Goal: Task Accomplishment & Management: Complete application form

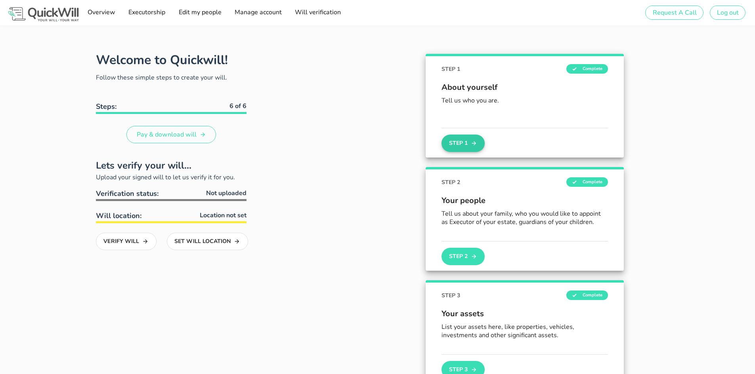
click at [445, 145] on button "Step 1" at bounding box center [462, 143] width 43 height 17
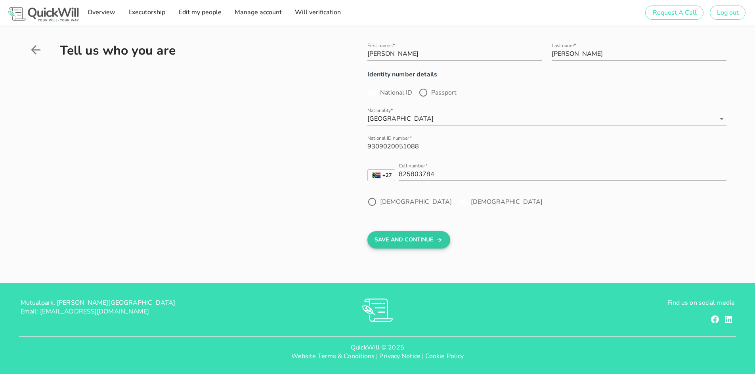
click at [413, 241] on button "Save And Continue" at bounding box center [408, 239] width 83 height 17
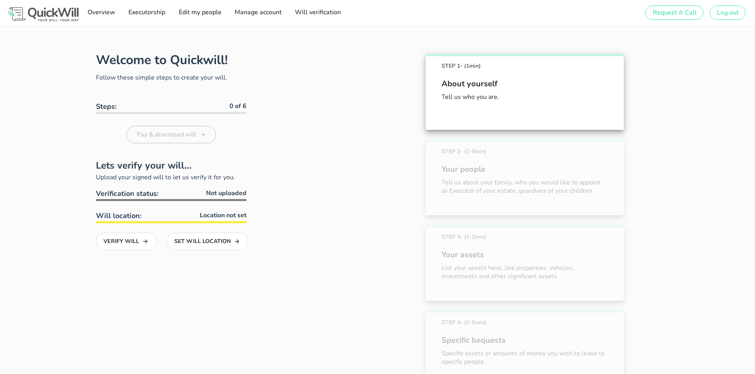
scroll to position [44, 0]
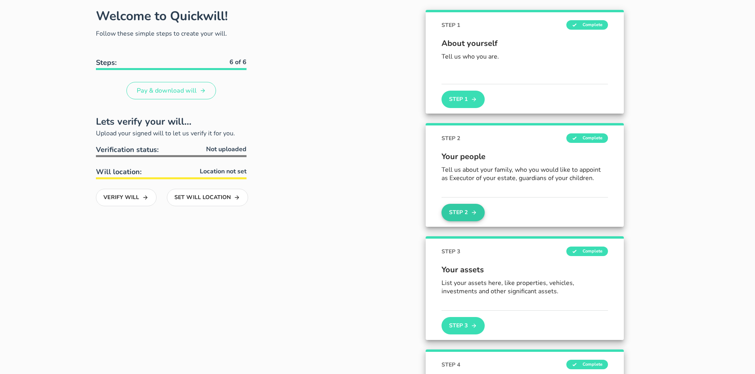
click at [465, 216] on button "Step 2" at bounding box center [462, 212] width 43 height 17
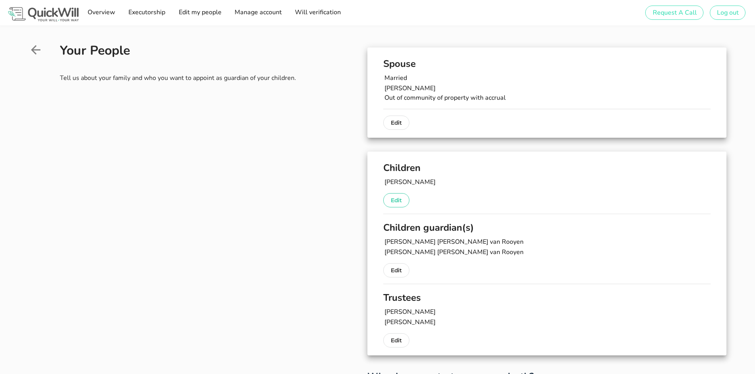
click at [389, 197] on button "Edit" at bounding box center [396, 200] width 26 height 14
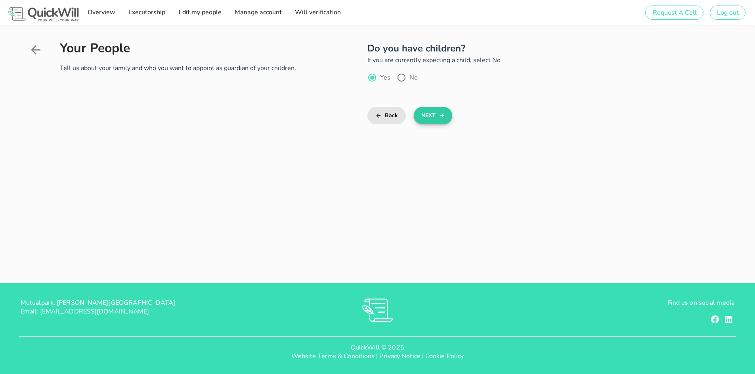
click at [423, 116] on button "Next" at bounding box center [433, 115] width 38 height 17
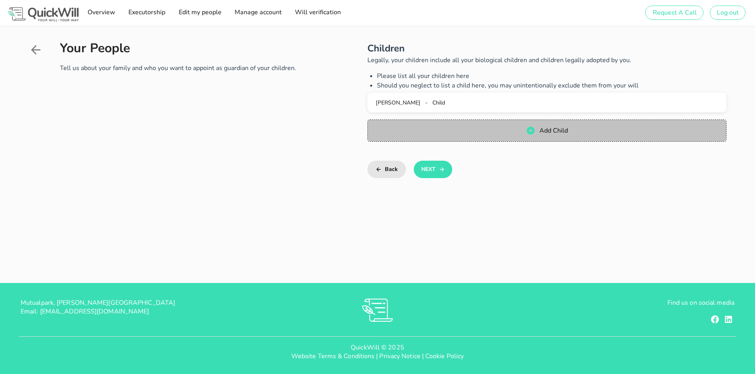
click at [511, 134] on span "Add Child" at bounding box center [546, 131] width 343 height 10
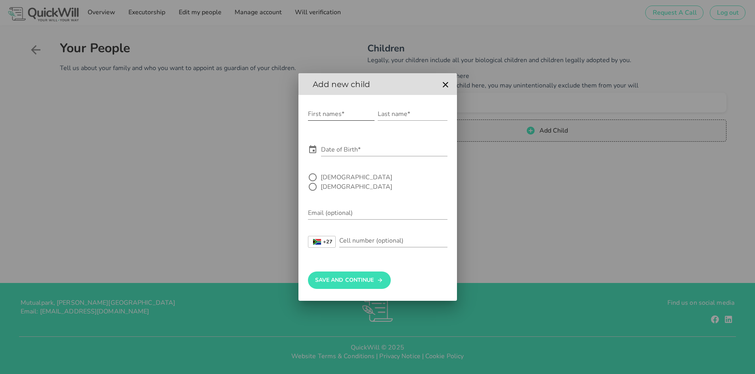
click at [335, 120] on input "First names*" at bounding box center [341, 114] width 67 height 13
type input "[PERSON_NAME]"
click at [401, 120] on input "Last name*" at bounding box center [413, 114] width 70 height 13
type input "[PERSON_NAME]"
click at [341, 156] on input "Date of Birth*" at bounding box center [384, 149] width 126 height 13
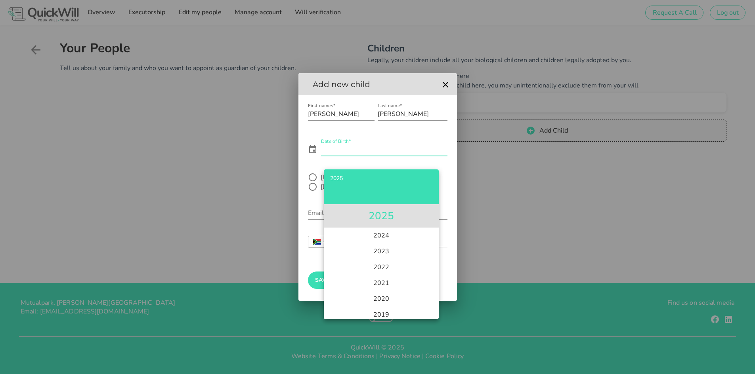
click at [385, 221] on li "2025" at bounding box center [381, 215] width 115 height 23
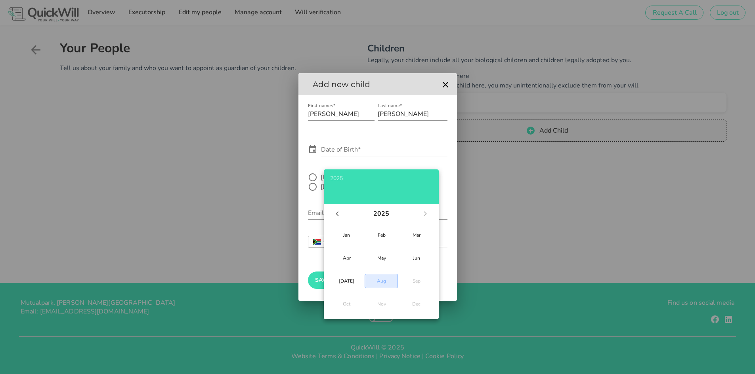
click at [377, 282] on div "Aug" at bounding box center [381, 281] width 20 height 6
click at [350, 289] on div "18" at bounding box center [351, 288] width 8 height 6
type input "[DATE]"
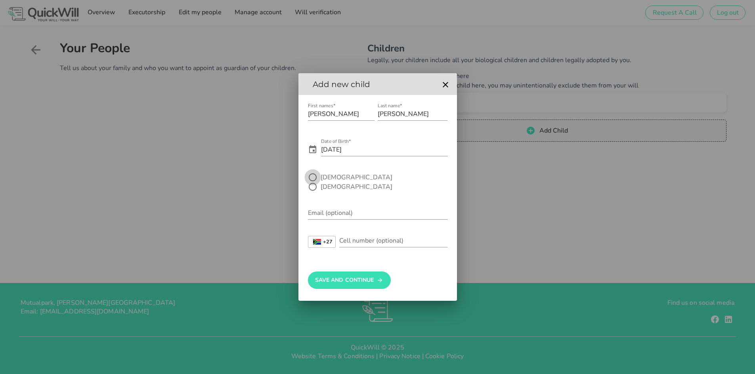
click at [314, 183] on div at bounding box center [312, 177] width 13 height 13
radio input "true"
click at [355, 279] on button "Save And Continue" at bounding box center [349, 280] width 83 height 17
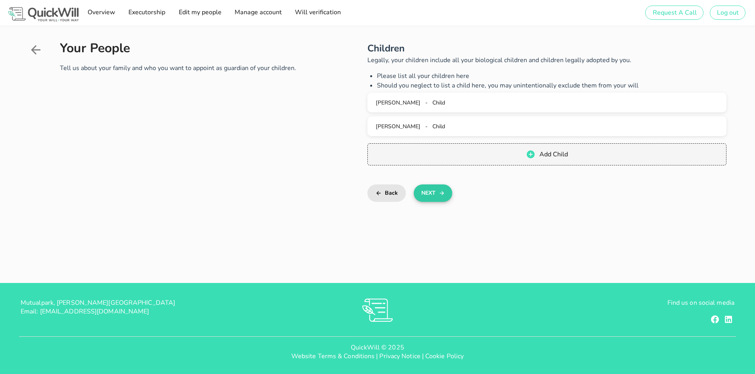
click at [431, 187] on button "Next" at bounding box center [433, 193] width 38 height 17
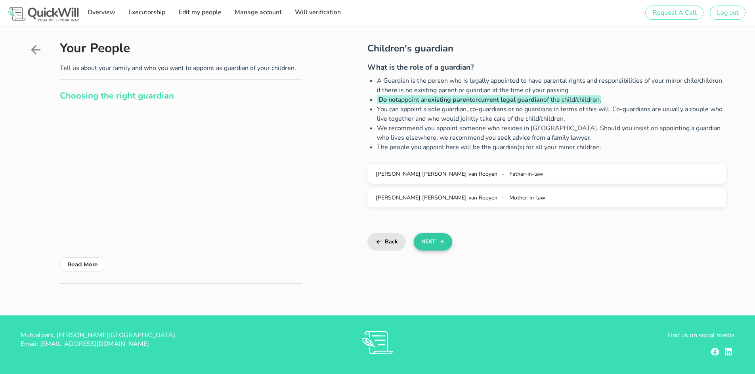
click at [429, 246] on button "Next" at bounding box center [433, 241] width 38 height 17
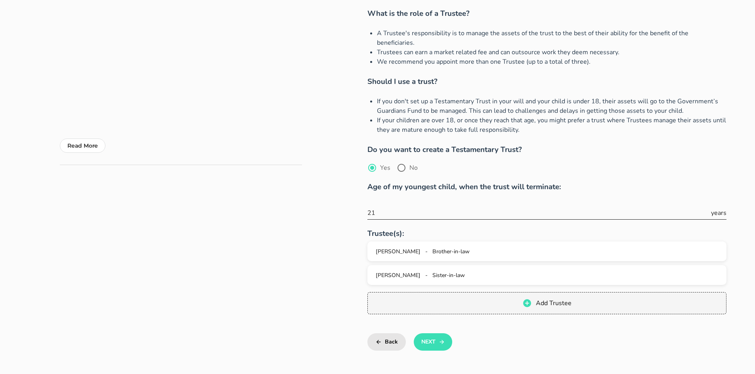
scroll to position [0, 0]
click at [424, 334] on button "Next" at bounding box center [433, 342] width 38 height 17
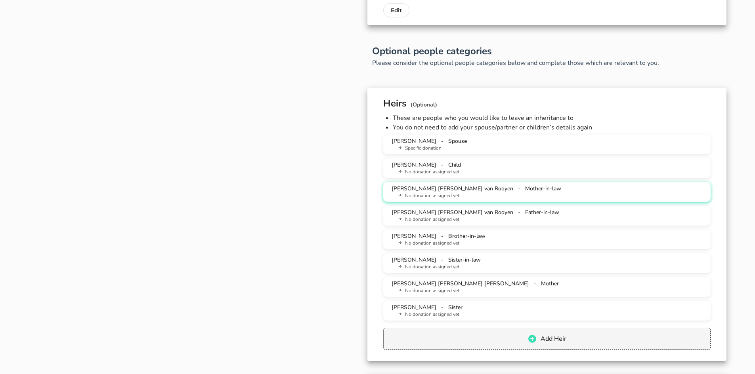
scroll to position [617, 0]
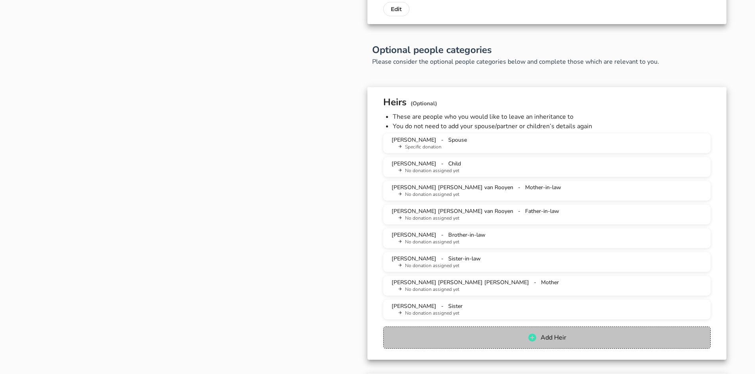
click at [521, 336] on span "Add Heir" at bounding box center [546, 338] width 311 height 10
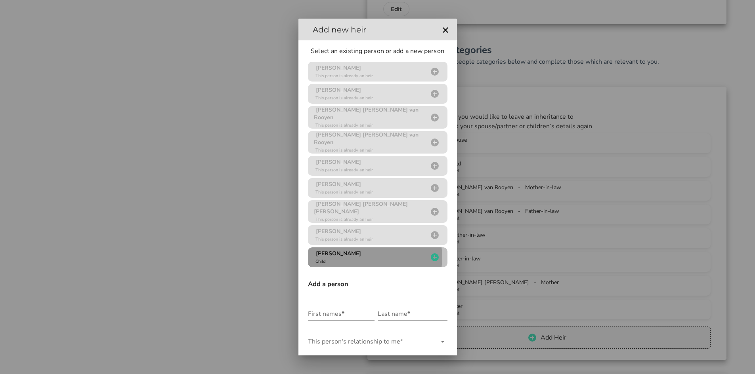
click at [431, 254] on icon "button" at bounding box center [435, 258] width 8 height 8
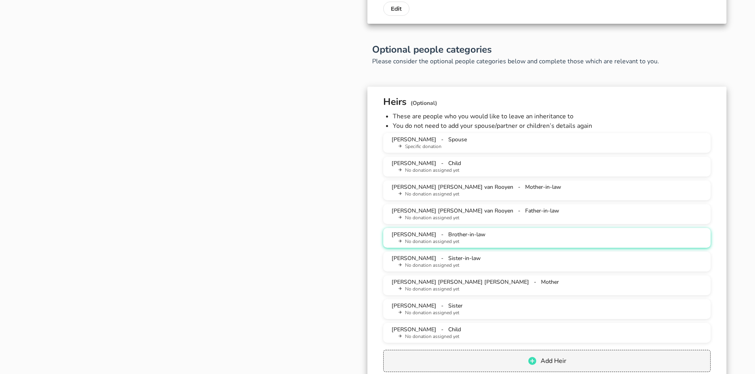
scroll to position [657, 0]
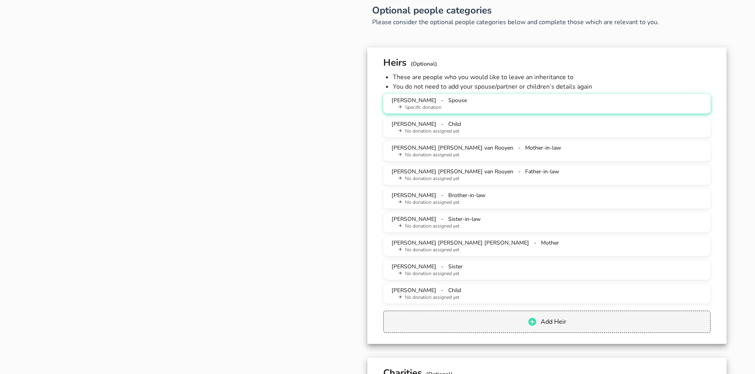
click at [463, 111] on li "Specific donation" at bounding box center [550, 107] width 308 height 7
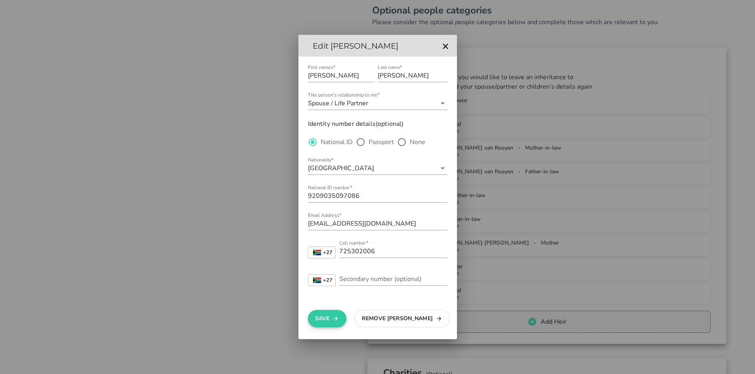
click at [330, 321] on button "Save" at bounding box center [327, 318] width 38 height 17
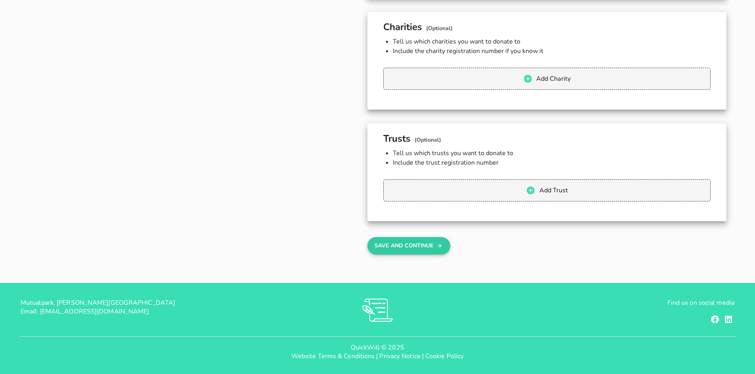
click at [437, 246] on icon "button" at bounding box center [439, 246] width 6 height 10
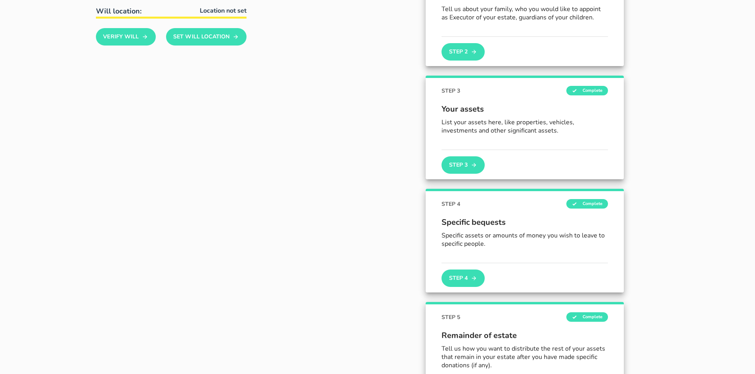
scroll to position [208, 0]
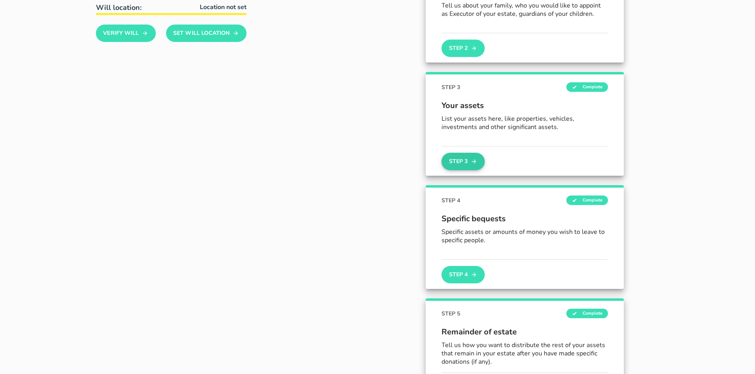
click at [450, 159] on button "Step 3" at bounding box center [462, 161] width 43 height 17
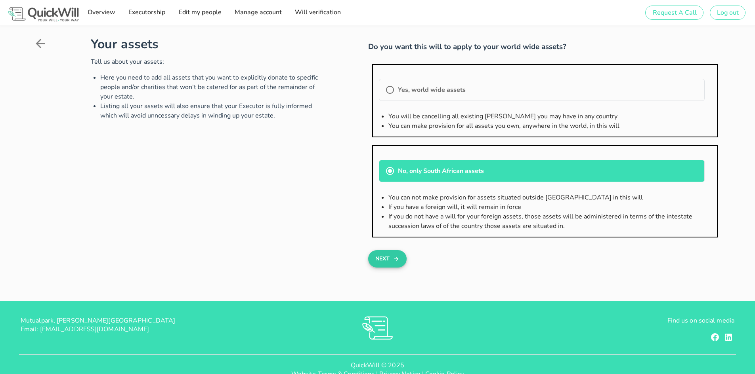
click at [381, 262] on button "Next" at bounding box center [387, 258] width 38 height 17
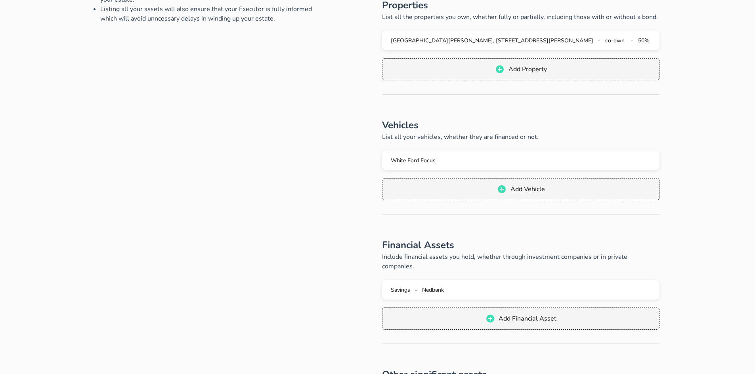
scroll to position [158, 0]
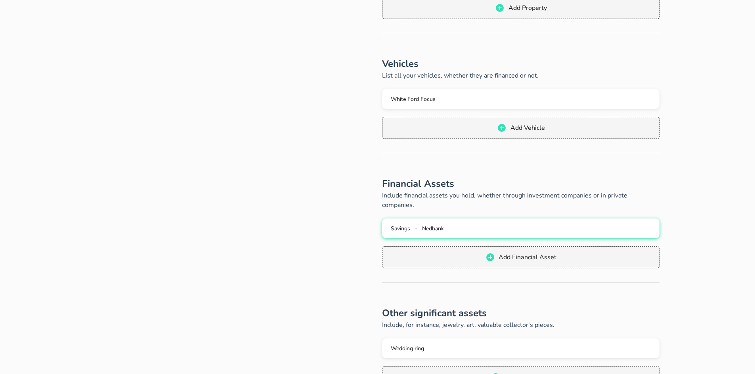
click at [486, 225] on div "Savings - Nedbank" at bounding box center [520, 229] width 265 height 8
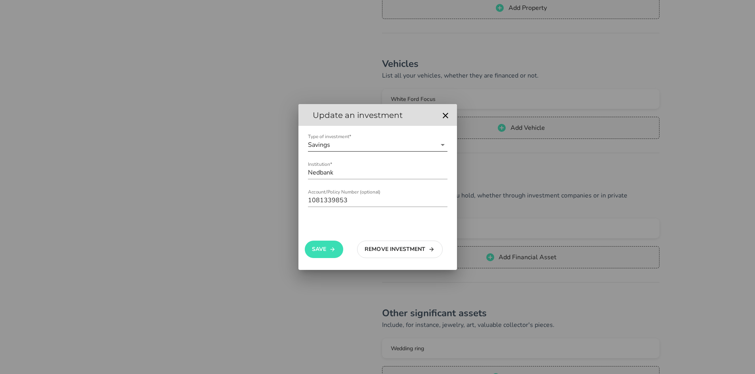
click at [438, 147] on icon at bounding box center [443, 145] width 10 height 10
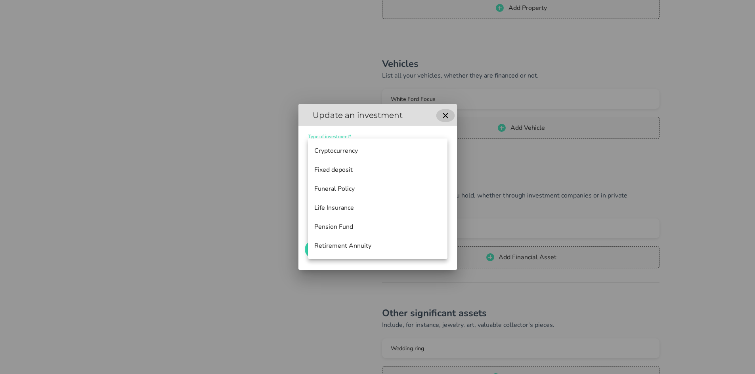
click at [448, 116] on icon "button" at bounding box center [445, 116] width 10 height 10
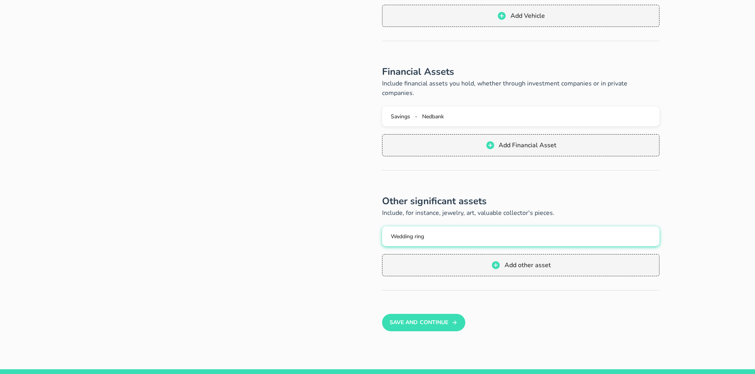
scroll to position [277, 0]
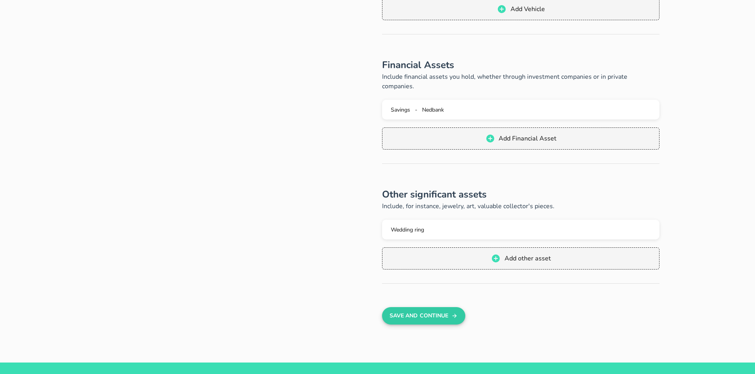
click at [444, 309] on button "Save And Continue" at bounding box center [423, 315] width 83 height 17
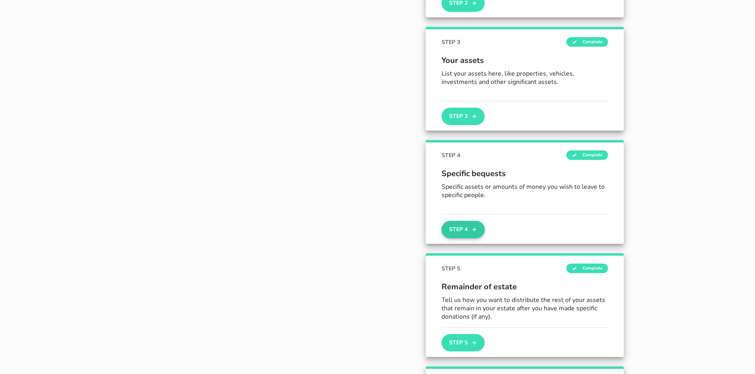
scroll to position [255, 0]
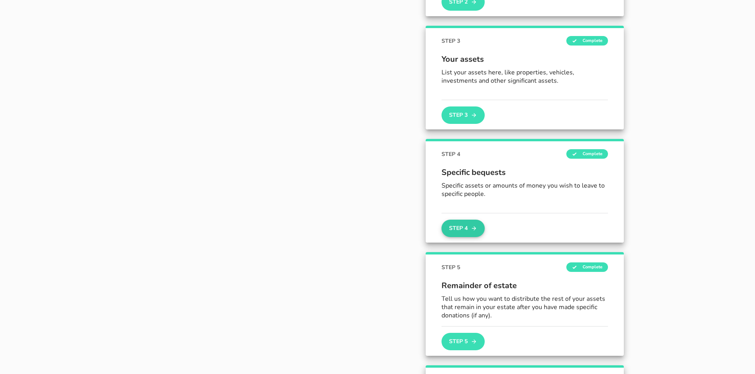
click at [450, 223] on button "Step 4" at bounding box center [462, 228] width 43 height 17
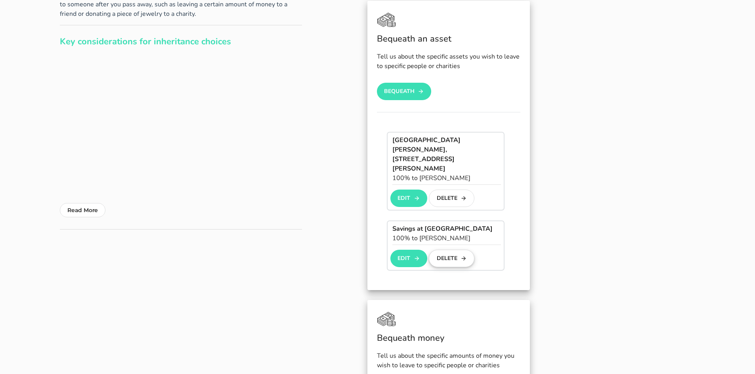
scroll to position [79, 0]
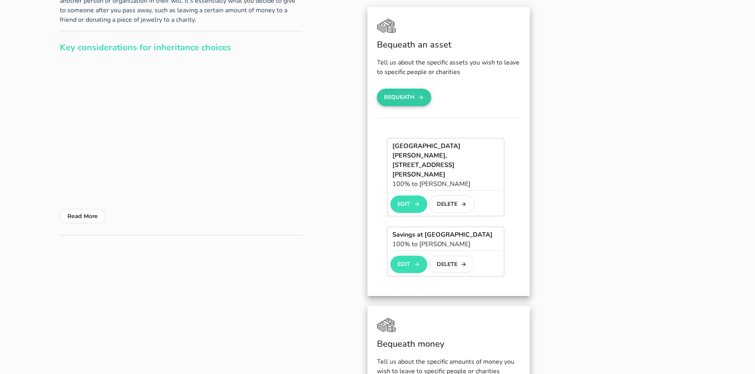
click at [403, 97] on button "Bequeath" at bounding box center [404, 97] width 55 height 17
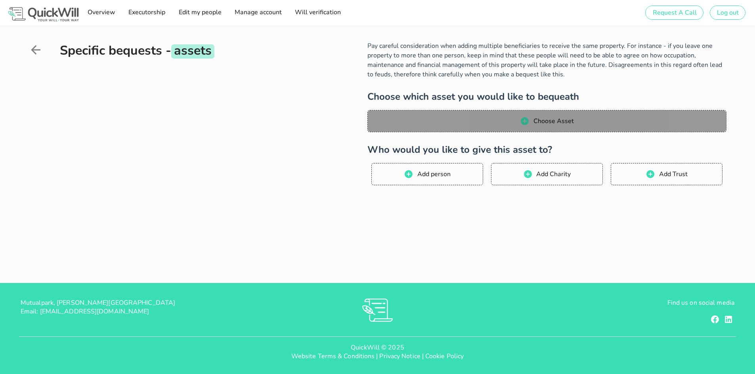
click at [543, 119] on span "Choose Asset" at bounding box center [552, 121] width 41 height 9
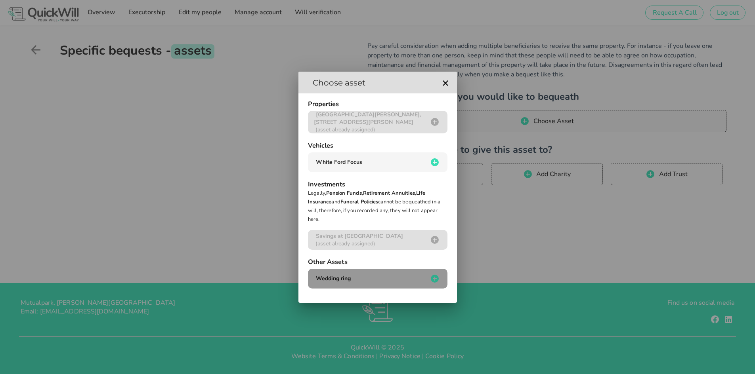
click at [388, 278] on div "Wedding ring" at bounding box center [371, 279] width 114 height 8
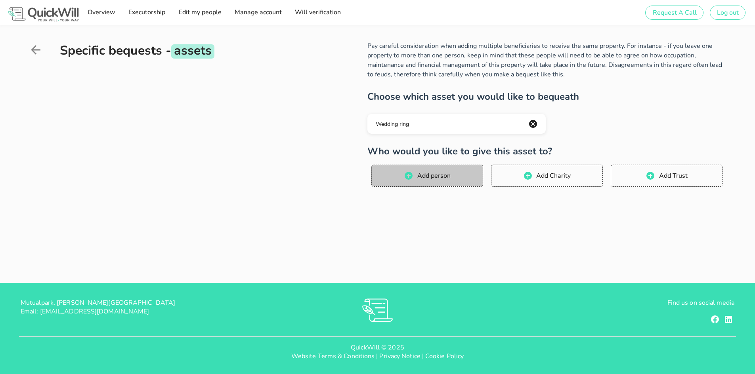
click at [417, 175] on span "Add person" at bounding box center [433, 176] width 34 height 9
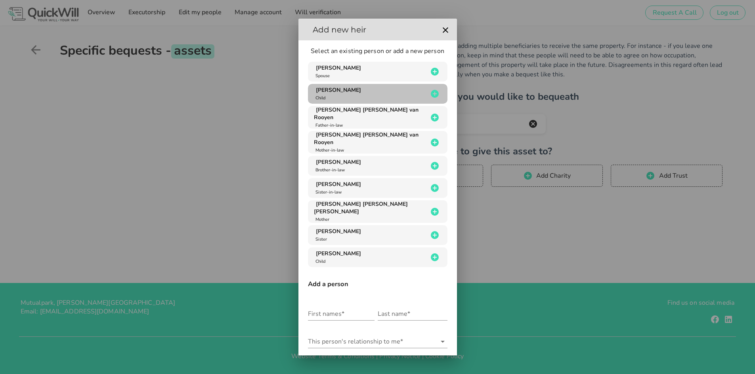
click at [410, 97] on div "[PERSON_NAME] Child" at bounding box center [371, 93] width 114 height 15
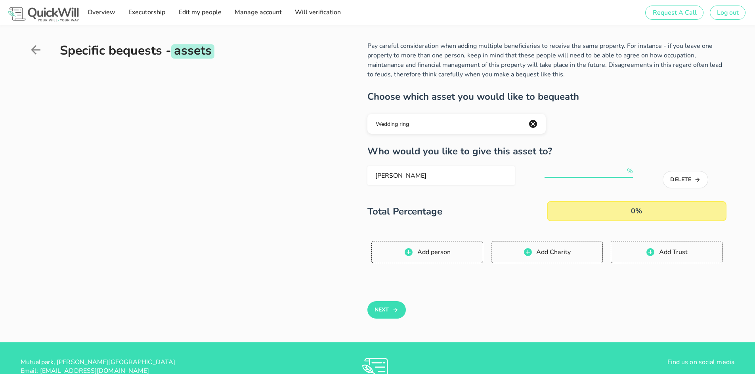
click at [575, 168] on input "number" at bounding box center [584, 171] width 81 height 13
type input "100"
click at [383, 312] on button "Next" at bounding box center [386, 309] width 38 height 17
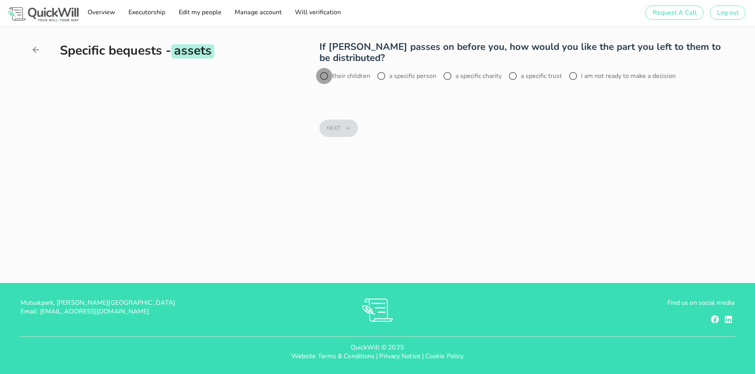
click at [331, 74] on div at bounding box center [323, 75] width 13 height 13
radio input "true"
click at [346, 127] on icon "button" at bounding box center [347, 129] width 6 height 10
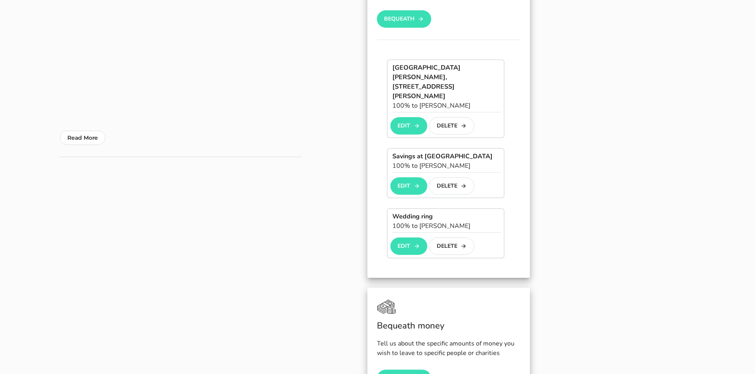
scroll to position [158, 0]
click at [406, 237] on button "Edit" at bounding box center [408, 245] width 37 height 17
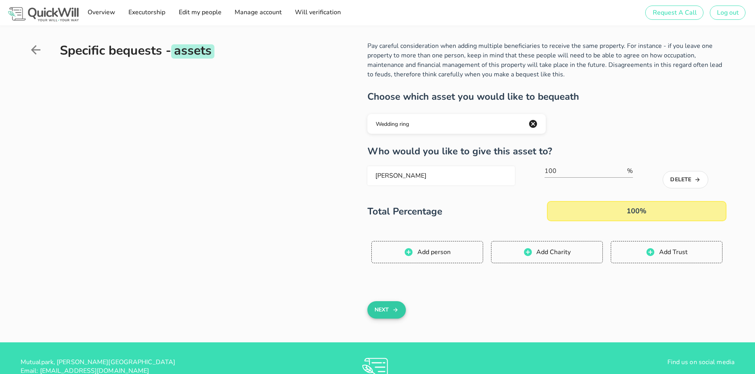
click at [395, 311] on icon "button" at bounding box center [395, 310] width 6 height 10
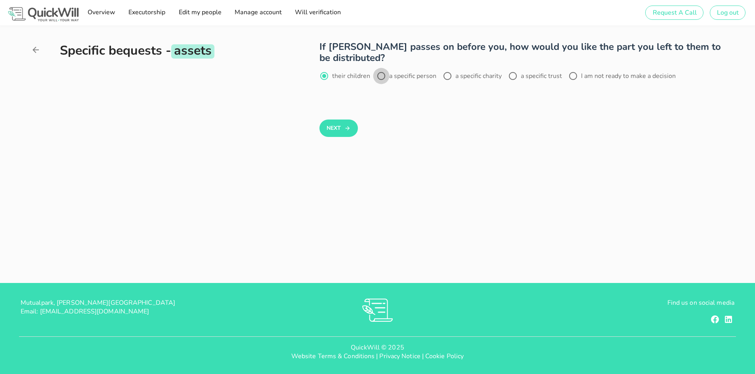
click at [380, 77] on div at bounding box center [380, 75] width 13 height 13
radio input "false"
radio input "true"
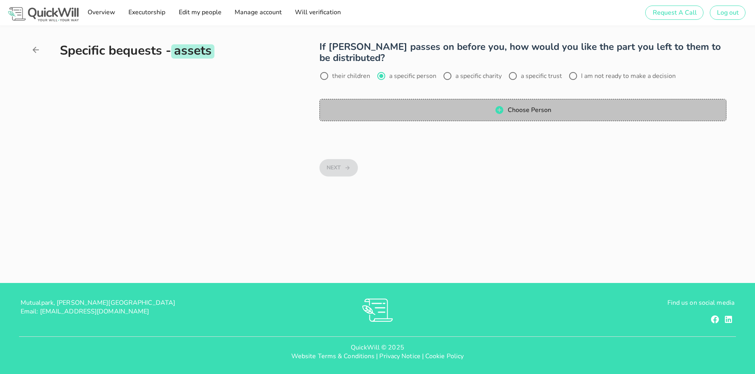
click at [381, 106] on span "Choose Person" at bounding box center [522, 110] width 391 height 10
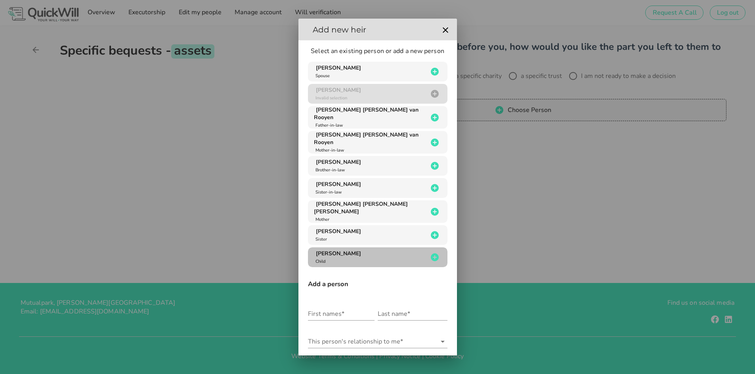
click at [393, 252] on div "[PERSON_NAME] Child" at bounding box center [371, 257] width 114 height 15
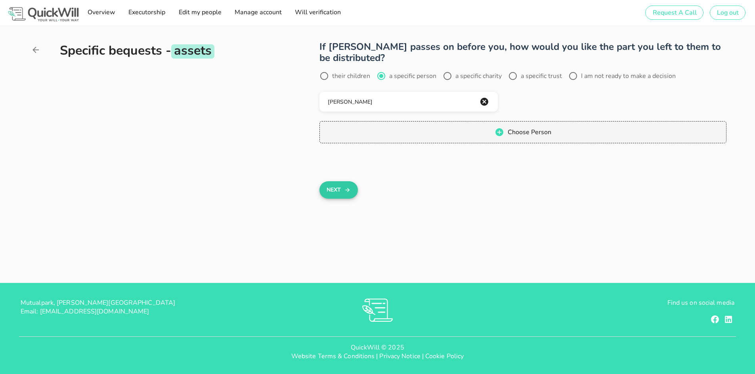
click at [339, 187] on button "Next" at bounding box center [338, 189] width 38 height 17
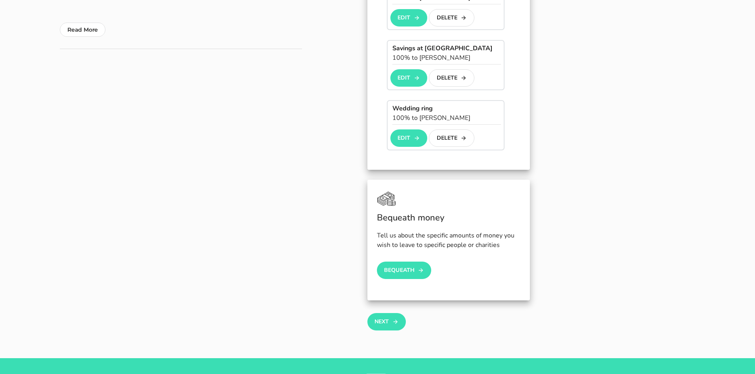
scroll to position [277, 0]
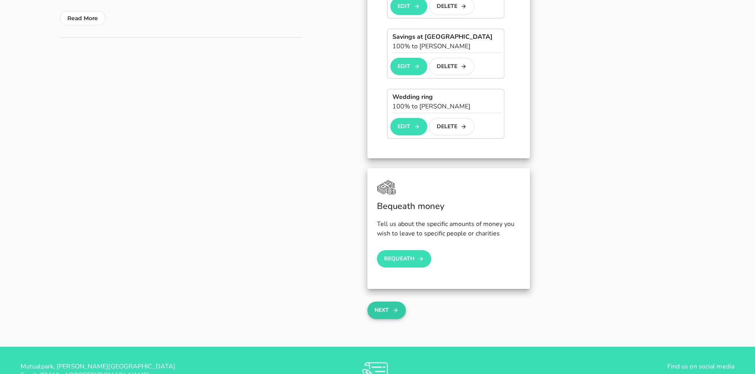
click at [384, 302] on button "Next" at bounding box center [386, 310] width 38 height 17
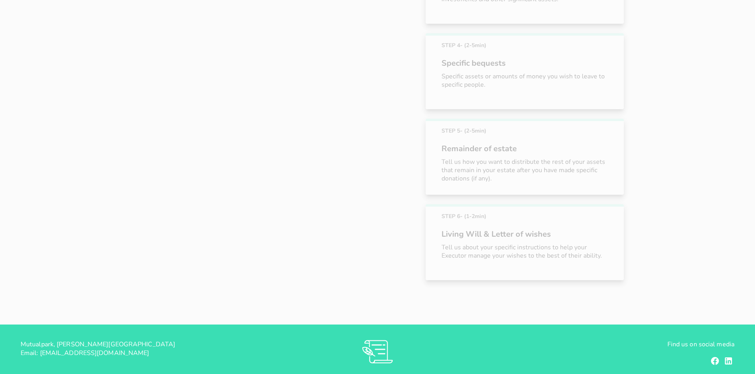
scroll to position [301, 0]
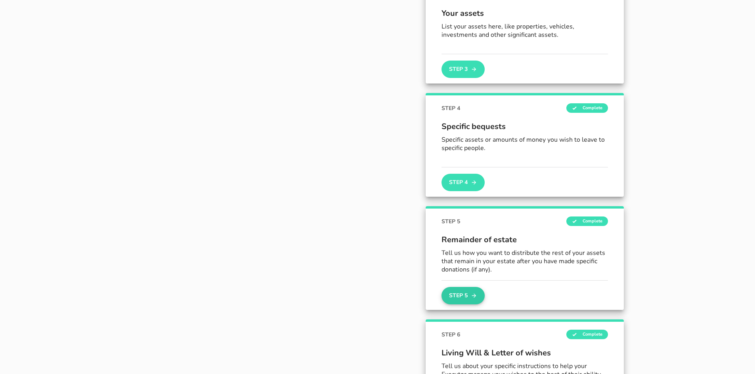
click at [479, 297] on button "Step 5" at bounding box center [462, 295] width 43 height 17
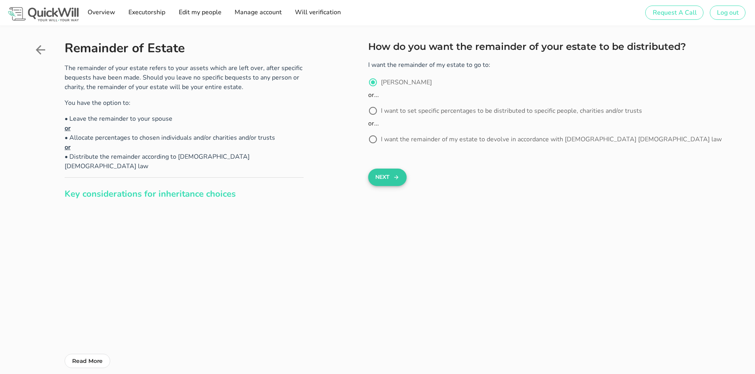
click at [389, 182] on button "Next" at bounding box center [387, 177] width 38 height 17
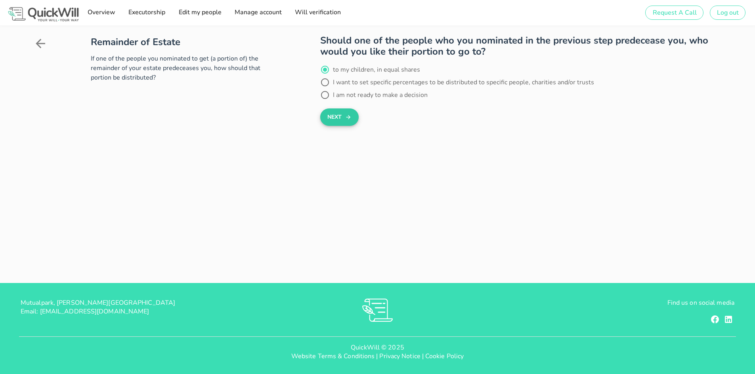
click at [352, 115] on button "Next" at bounding box center [339, 117] width 38 height 17
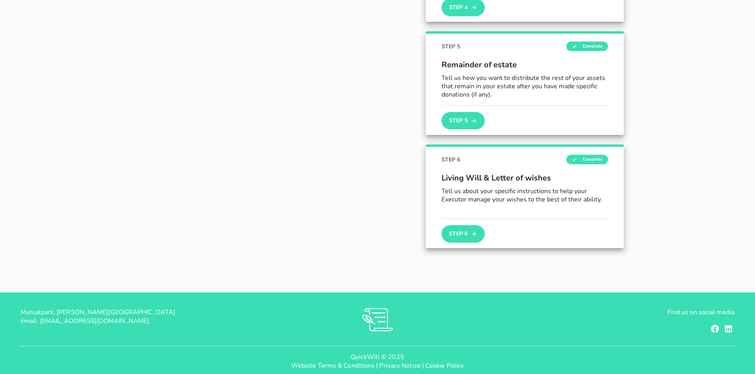
scroll to position [477, 0]
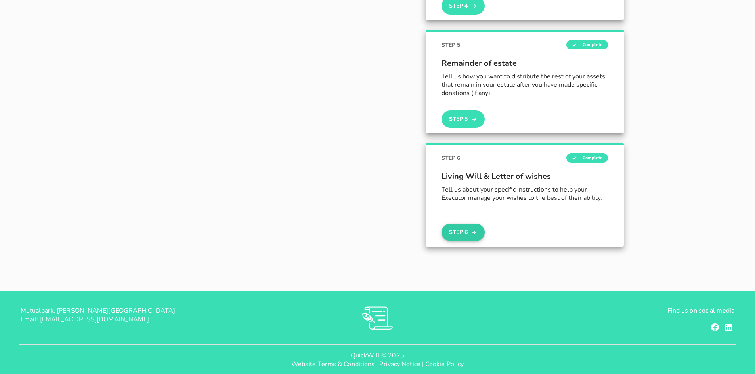
click at [464, 237] on button "Step 6" at bounding box center [462, 232] width 43 height 17
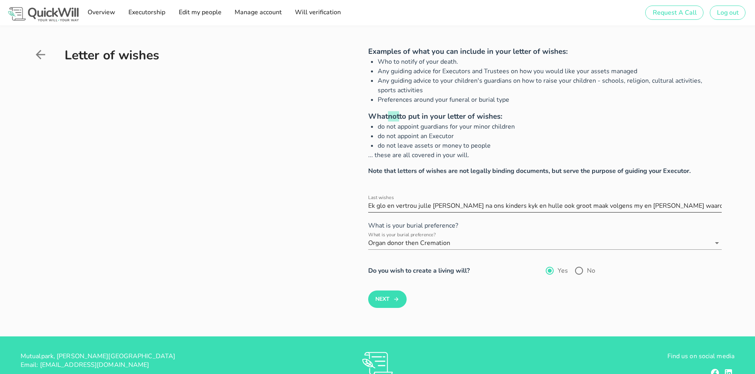
click at [551, 208] on input "Last wishes" at bounding box center [544, 206] width 353 height 13
click at [380, 299] on button "Next" at bounding box center [387, 299] width 38 height 17
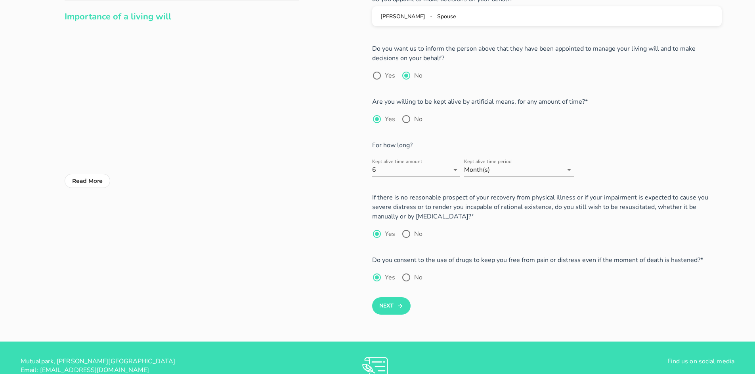
scroll to position [79, 0]
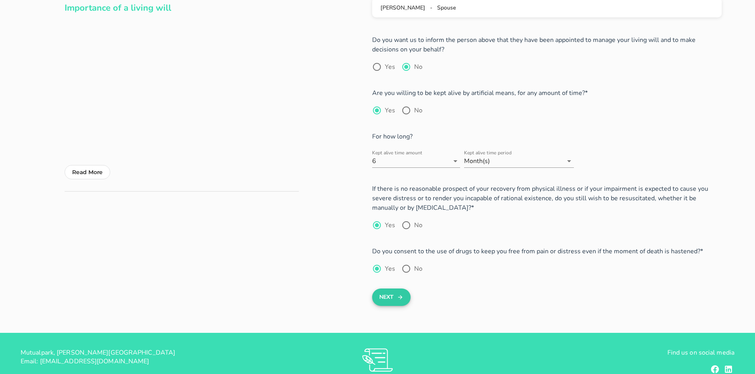
click at [400, 297] on icon "submit" at bounding box center [400, 298] width 6 height 10
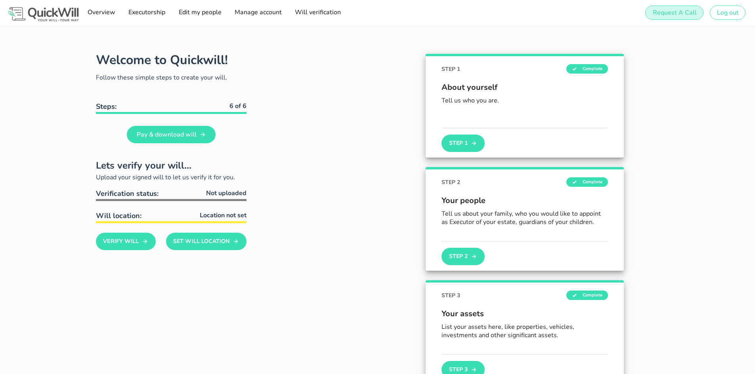
click at [664, 11] on span "Request A Call" at bounding box center [674, 12] width 44 height 9
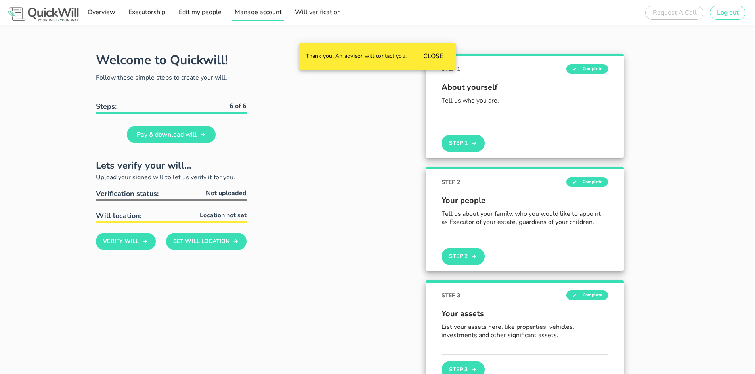
click at [249, 11] on span "Manage account" at bounding box center [258, 12] width 48 height 9
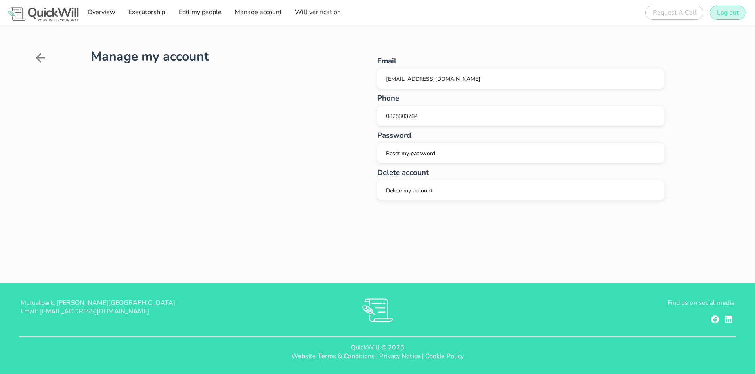
click at [721, 15] on span "Log out" at bounding box center [727, 12] width 22 height 9
